Goal: Participate in discussion: Engage in conversation with other users on a specific topic

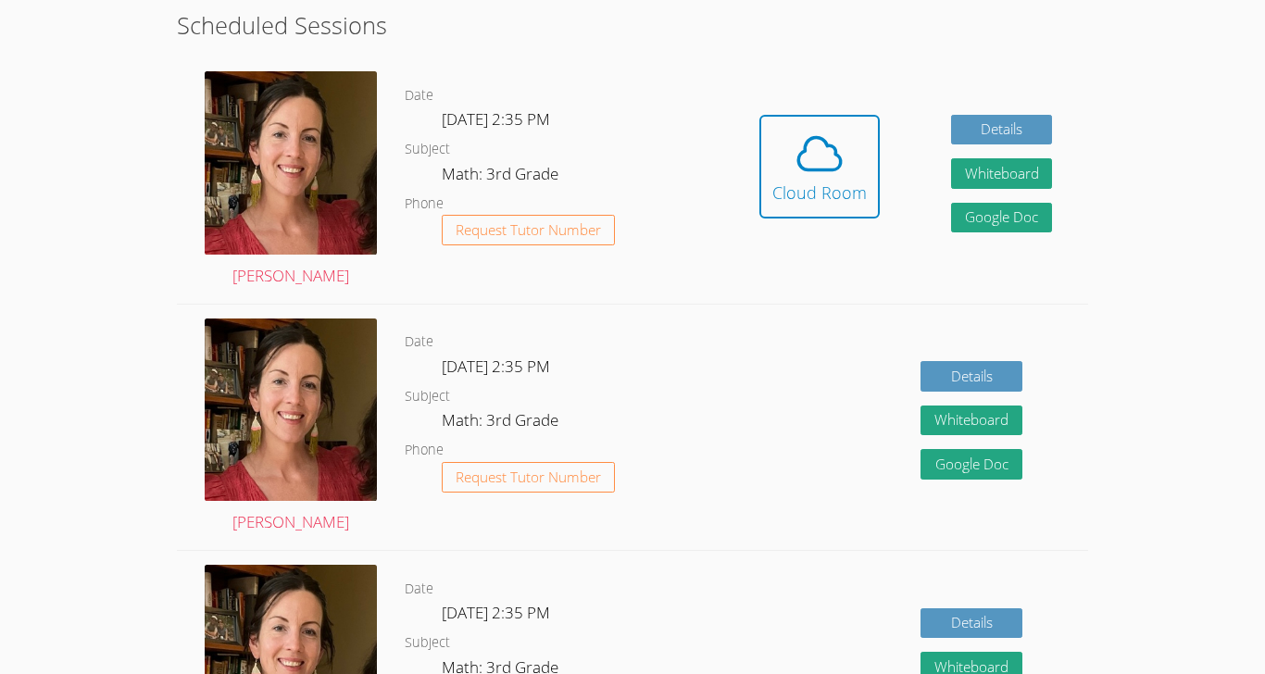
scroll to position [520, 0]
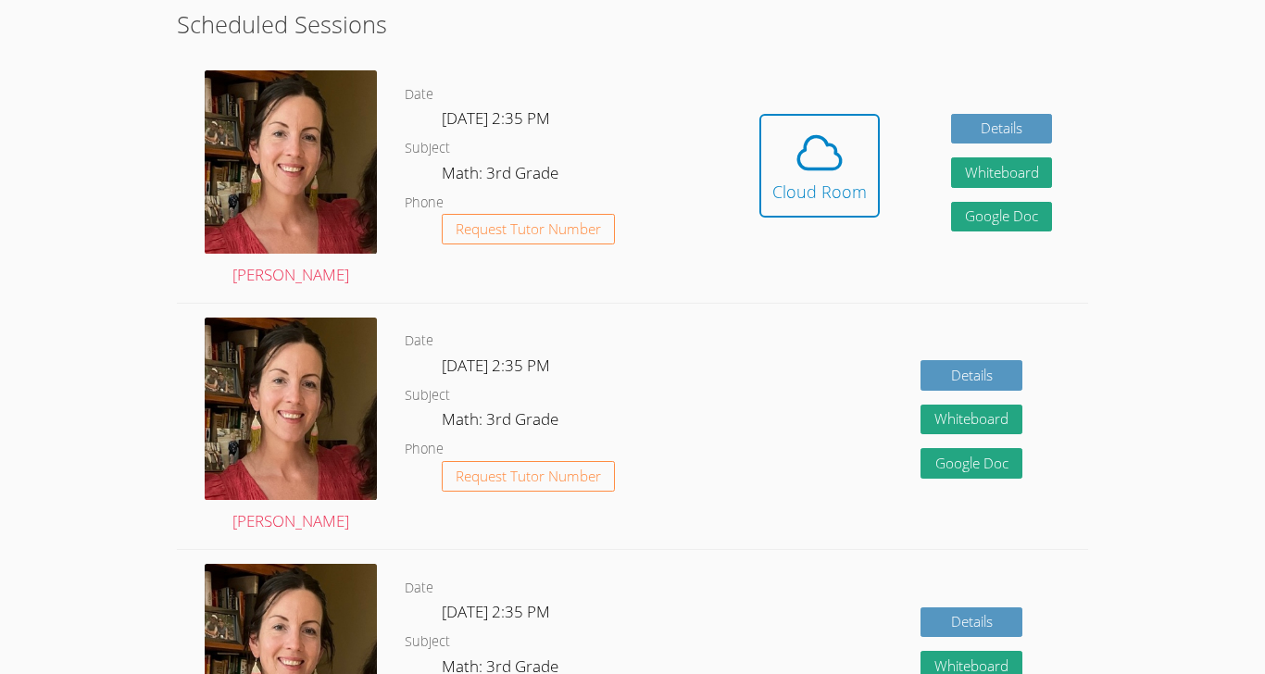
click at [857, 180] on div "Cloud Room" at bounding box center [819, 192] width 94 height 26
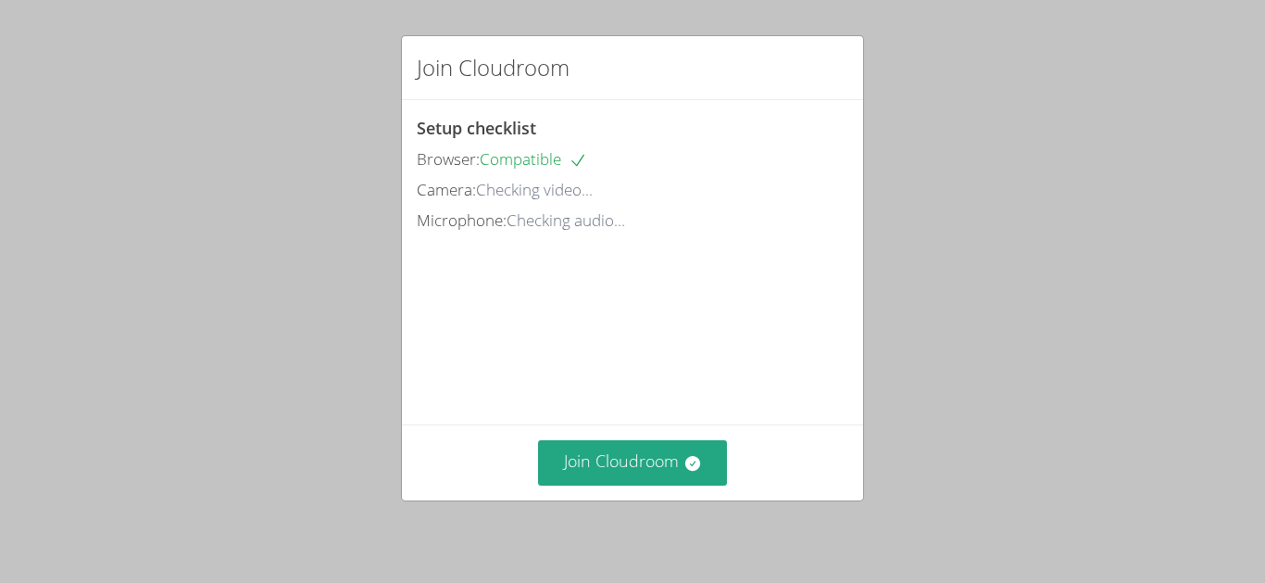
click at [687, 485] on button "Join Cloudroom" at bounding box center [633, 462] width 190 height 45
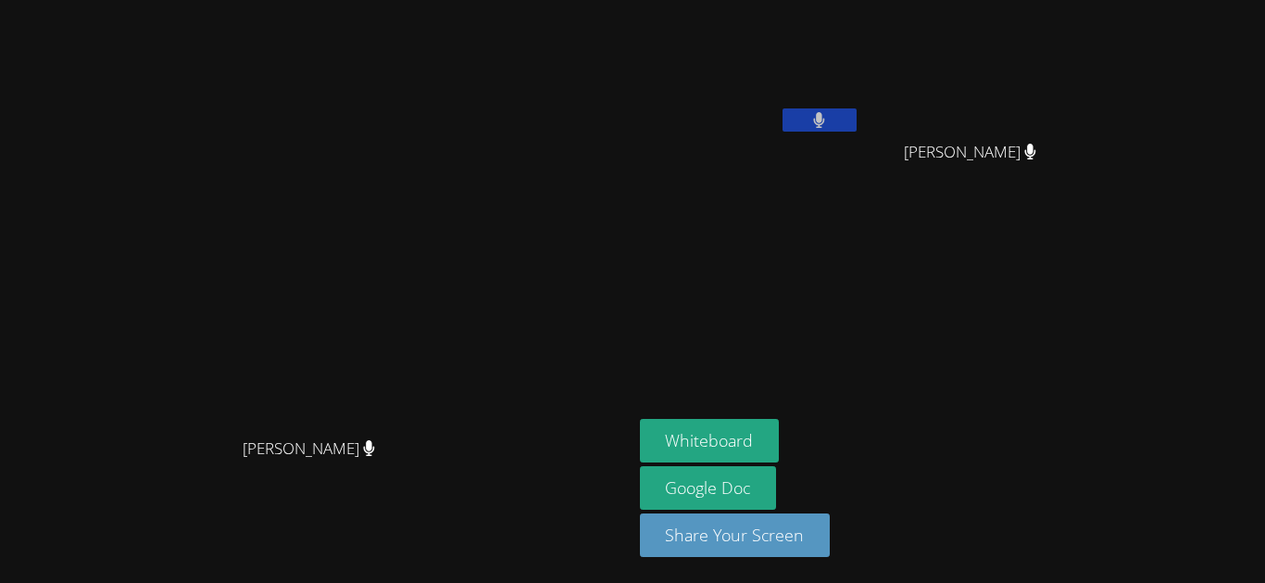
click at [780, 462] on button "Whiteboard" at bounding box center [710, 441] width 140 height 44
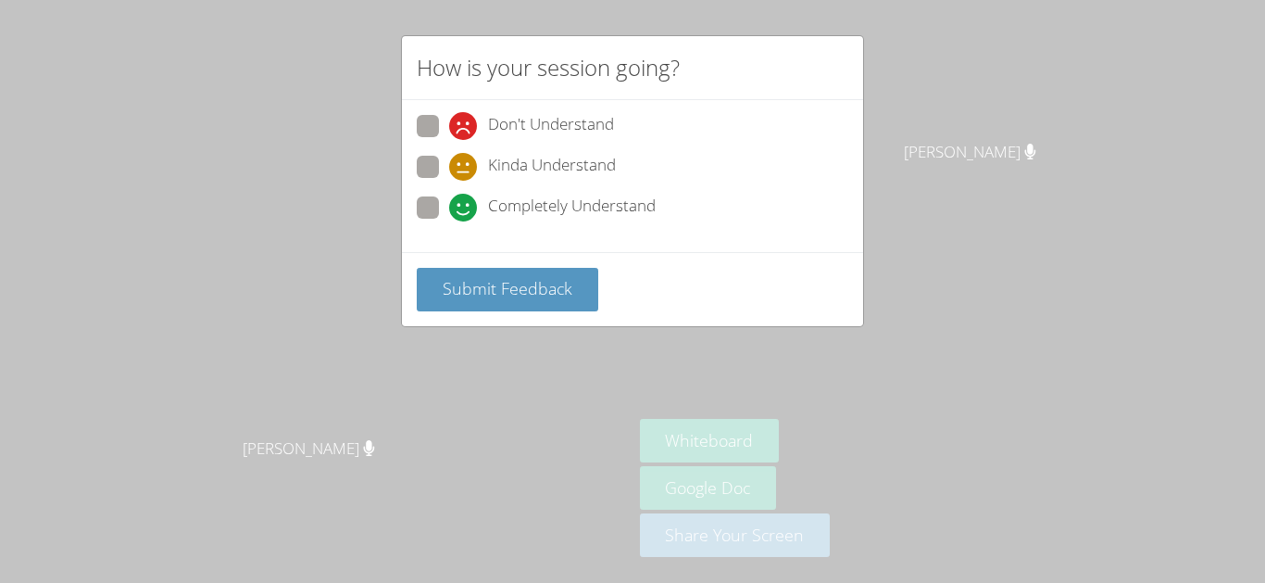
click at [567, 285] on span "Submit Feedback" at bounding box center [508, 288] width 130 height 22
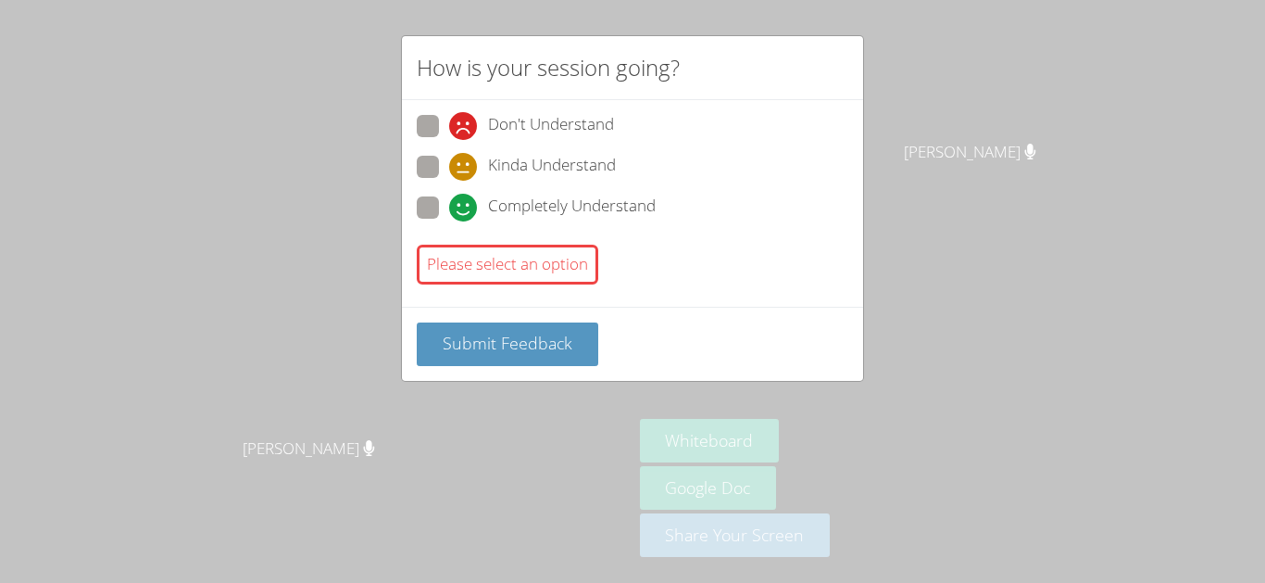
click at [567, 345] on span "Submit Feedback" at bounding box center [508, 343] width 130 height 22
click at [1005, 274] on div "How is your session going? Don't Understand Kinda Understand Completely Underst…" at bounding box center [632, 291] width 1265 height 583
click at [567, 338] on span "Submit Feedback" at bounding box center [508, 343] width 130 height 22
click at [577, 352] on button "Submit Feedback" at bounding box center [508, 344] width 182 height 44
click at [567, 354] on span "Submit Feedback" at bounding box center [508, 343] width 130 height 22
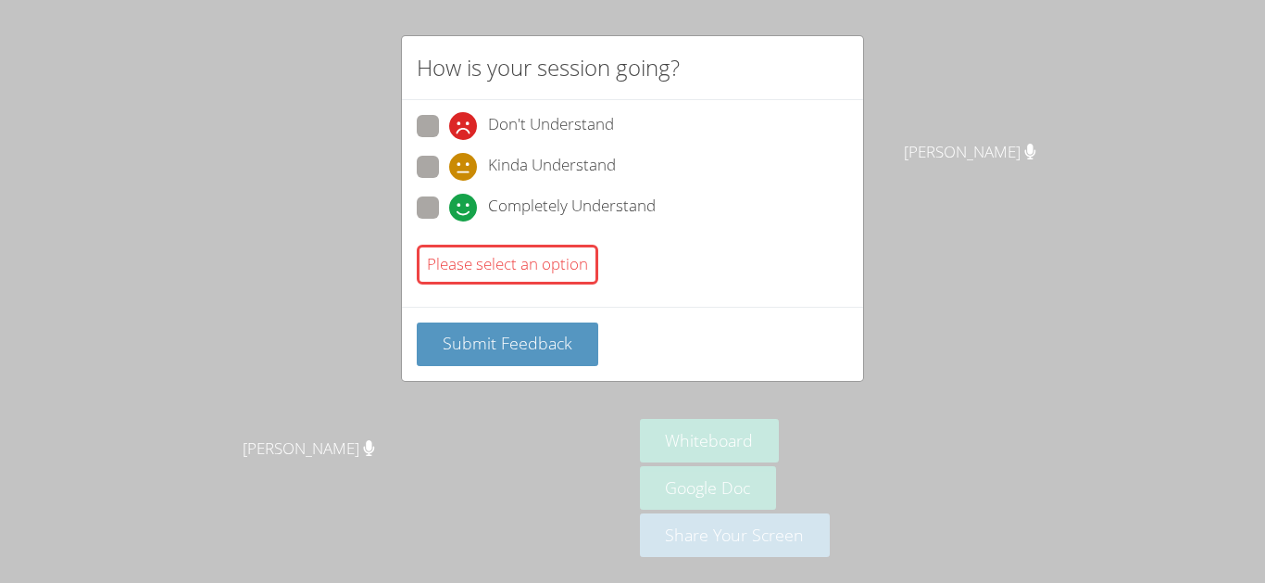
click at [564, 351] on span "Submit Feedback" at bounding box center [508, 343] width 130 height 22
click at [571, 348] on button "Submit Feedback" at bounding box center [508, 344] width 182 height 44
click at [515, 257] on div "Please select an option" at bounding box center [508, 264] width 182 height 40
click at [551, 256] on div "Please select an option" at bounding box center [508, 264] width 182 height 40
click at [449, 199] on icon at bounding box center [463, 208] width 28 height 28
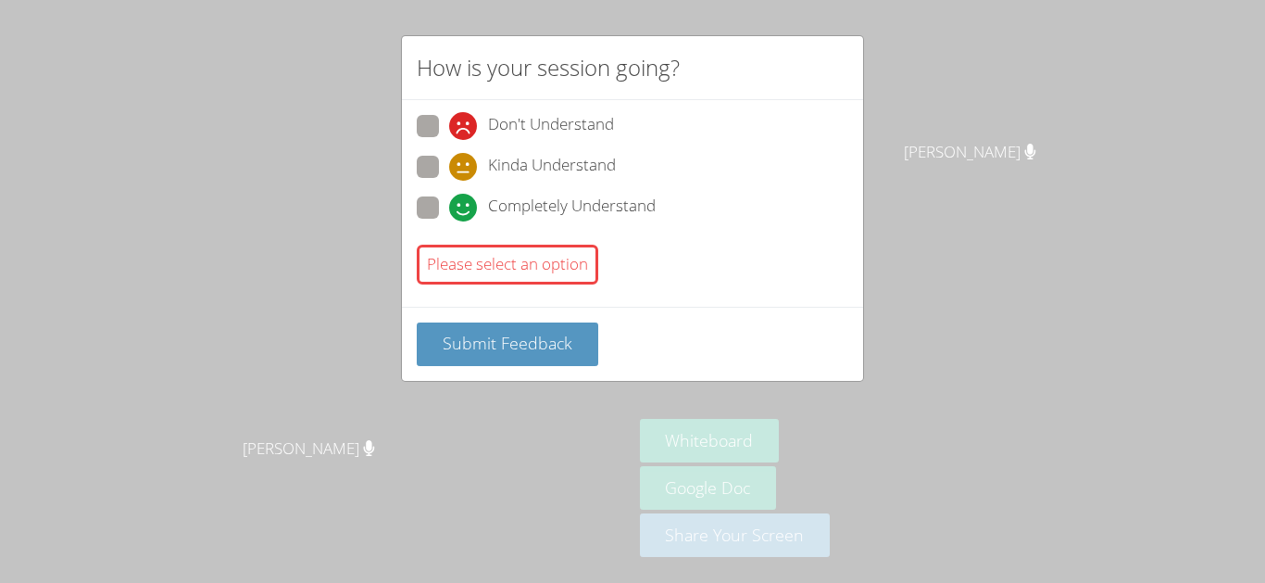
click at [449, 199] on input "Completely Understand" at bounding box center [457, 204] width 16 height 16
radio input "true"
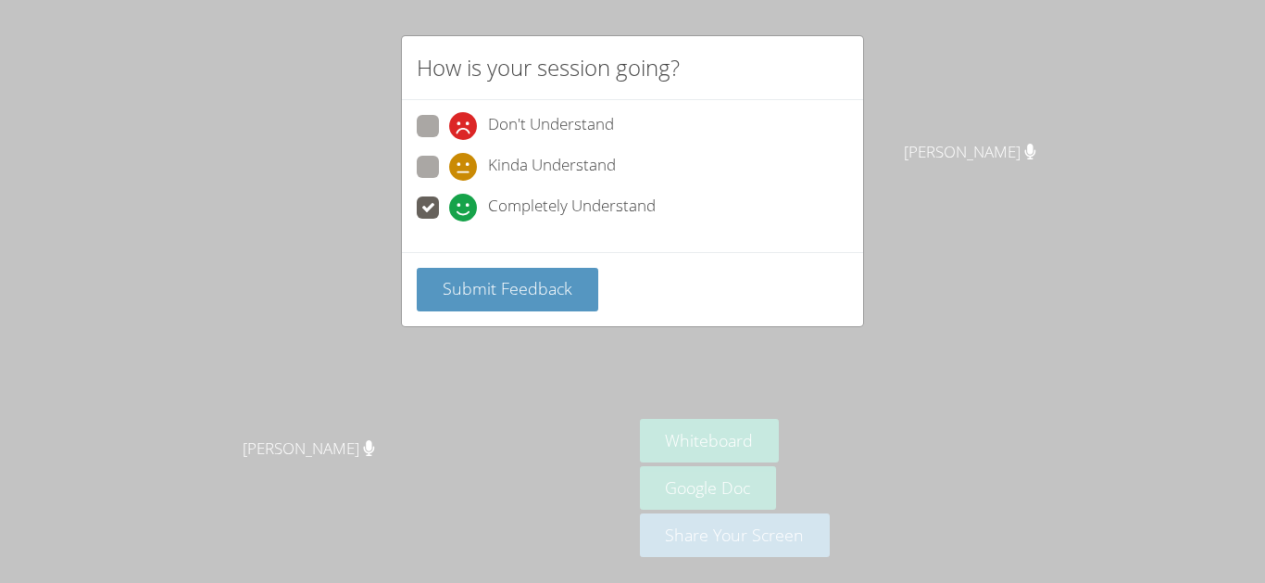
click at [526, 126] on span "Don't Understand" at bounding box center [551, 126] width 126 height 28
click at [465, 126] on input "Don't Understand" at bounding box center [457, 123] width 16 height 16
radio input "true"
click at [555, 307] on button "Submit Feedback" at bounding box center [508, 290] width 182 height 44
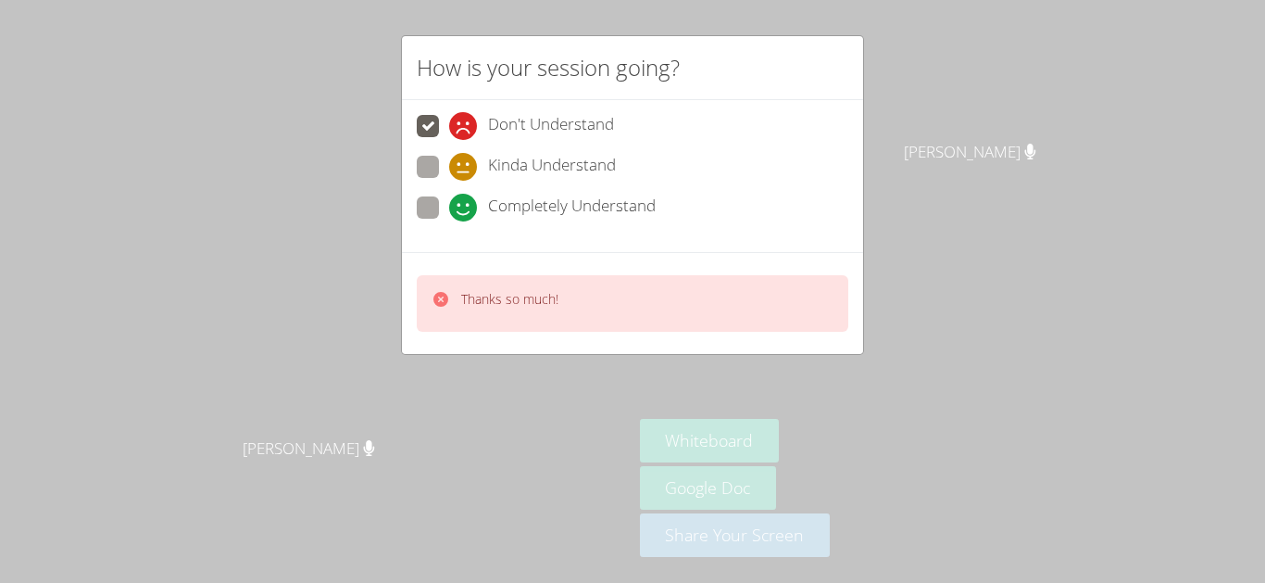
click at [959, 256] on div "How is your session going? Don't Understand Kinda Understand Completely Underst…" at bounding box center [632, 291] width 1265 height 583
click at [742, 294] on div "Thanks so much!" at bounding box center [633, 303] width 432 height 56
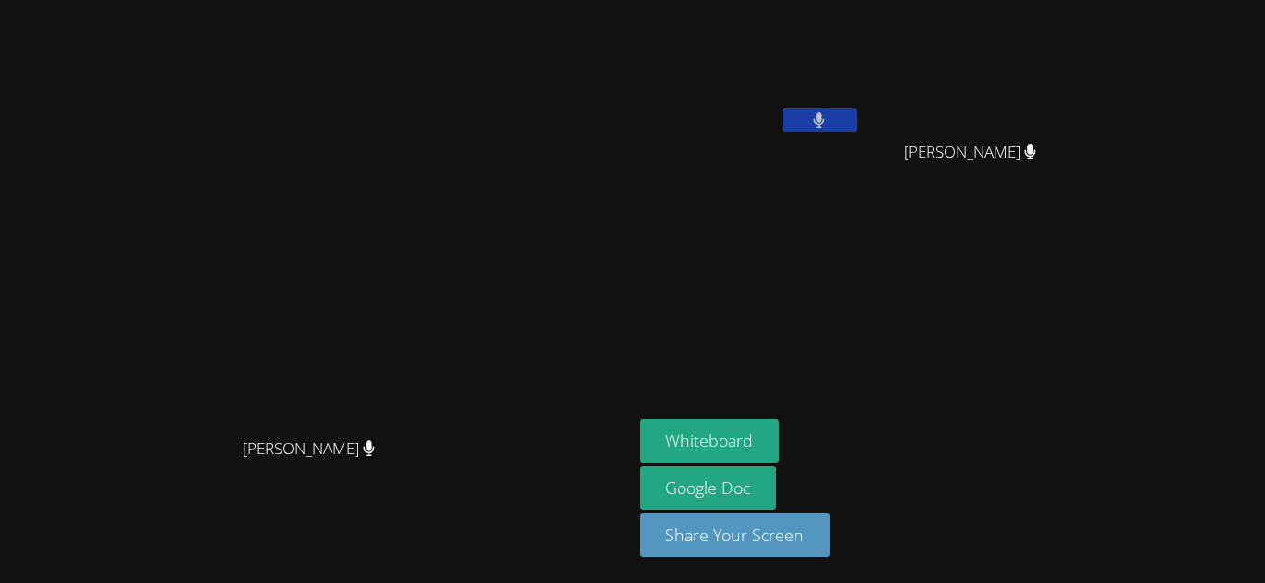
click at [455, 298] on video at bounding box center [316, 254] width 278 height 347
